Goal: Navigation & Orientation: Find specific page/section

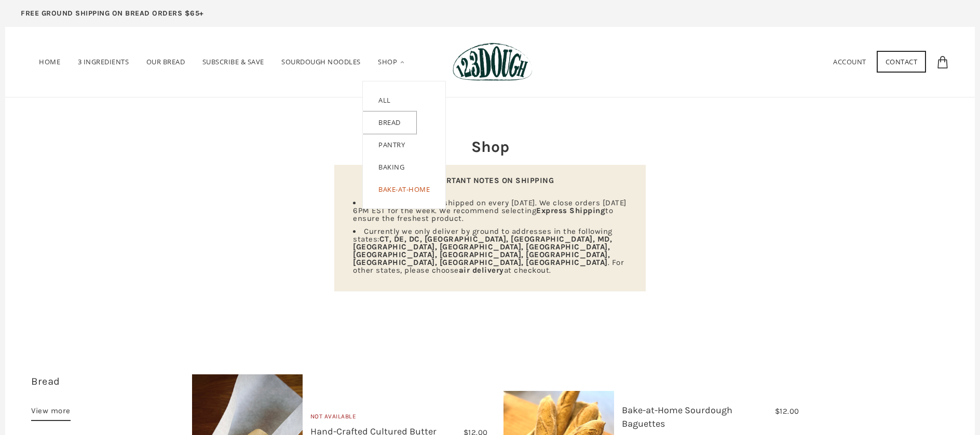
click at [401, 121] on link "Bread" at bounding box center [389, 123] width 53 height 22
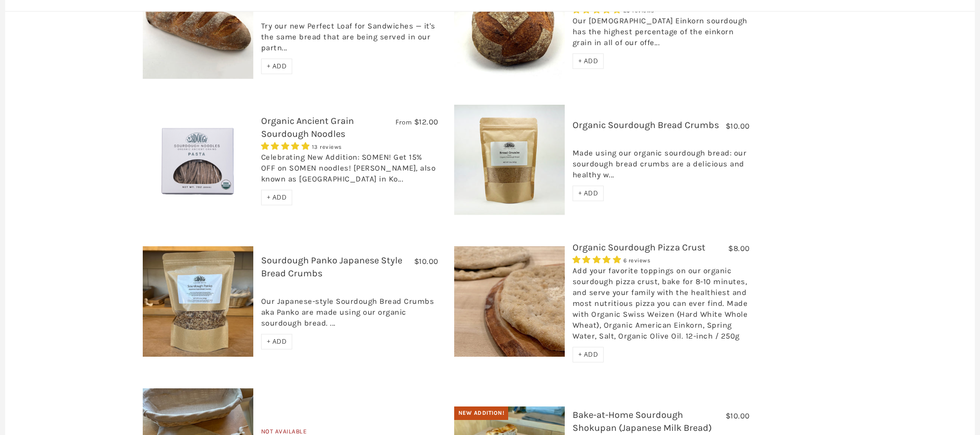
scroll to position [664, 0]
